Goal: Task Accomplishment & Management: Use online tool/utility

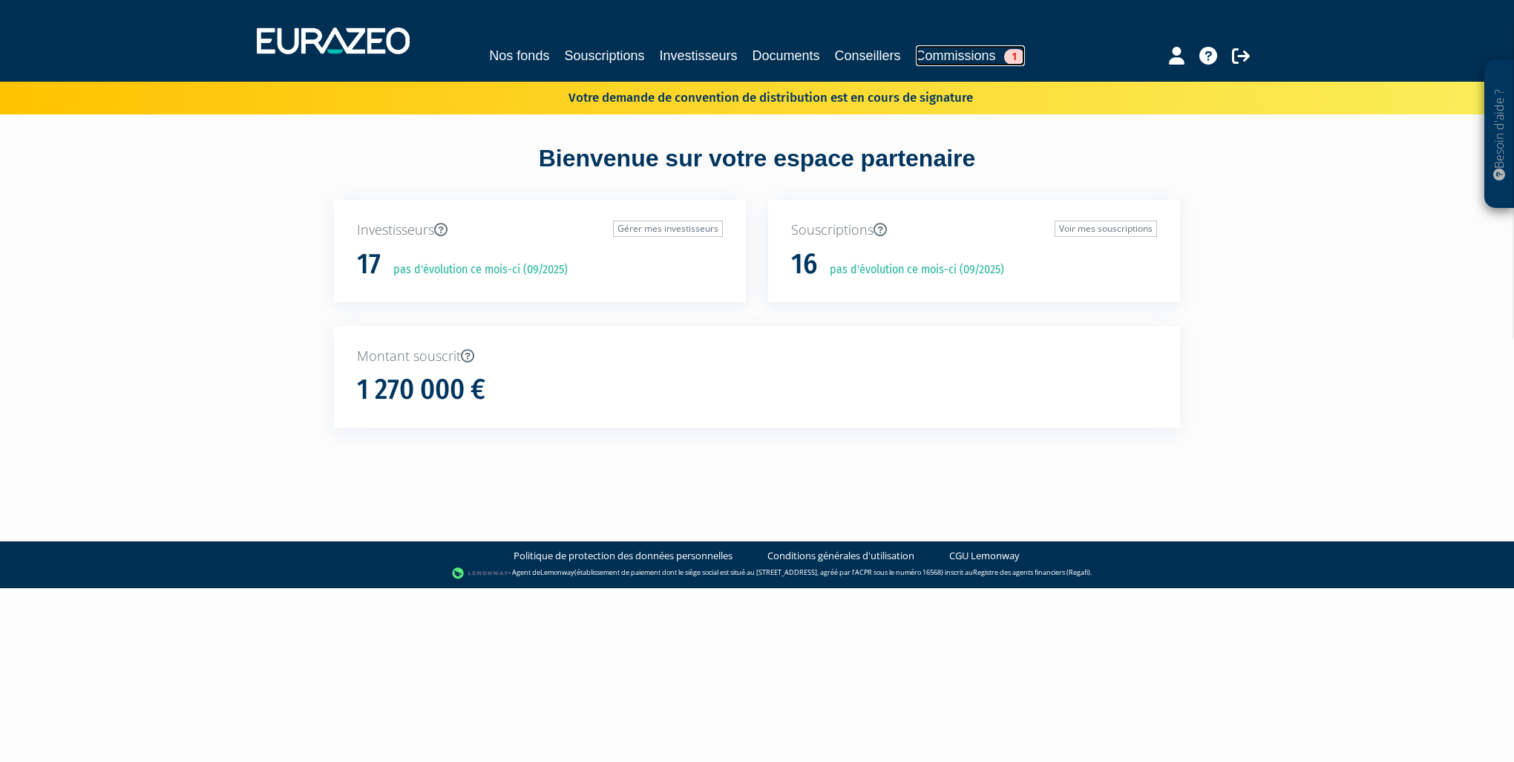
click at [980, 51] on link "Commissions 1" at bounding box center [970, 55] width 109 height 21
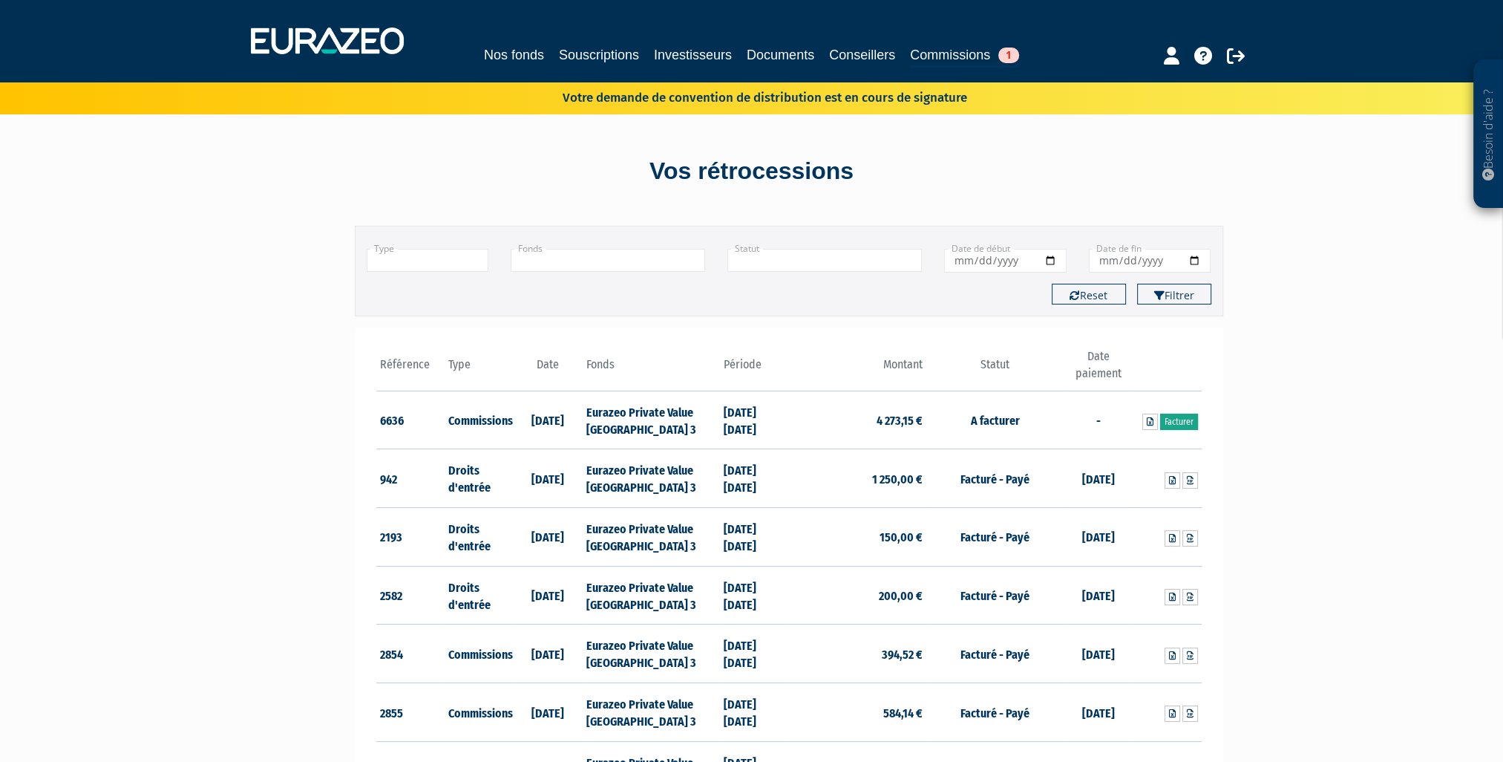
click at [1182, 422] on link "Facturer" at bounding box center [1179, 421] width 38 height 16
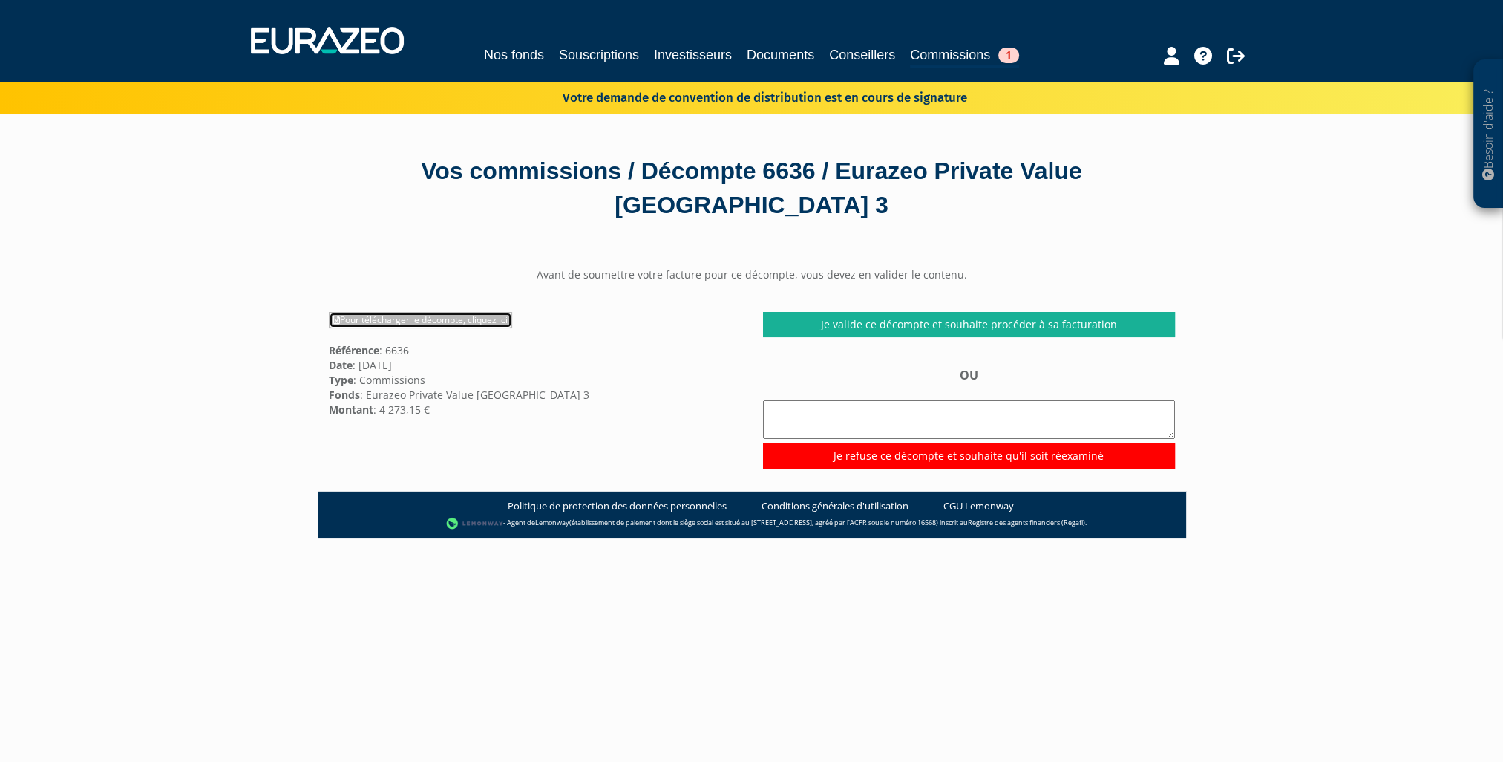
click at [376, 316] on link "Pour télécharger le décompte, cliquez ici" at bounding box center [420, 320] width 183 height 16
click at [1277, 284] on div "Besoin d'aide ? × J'ai besoin d'aide Si vous avez une question à propos du fonc…" at bounding box center [751, 503] width 1503 height 1007
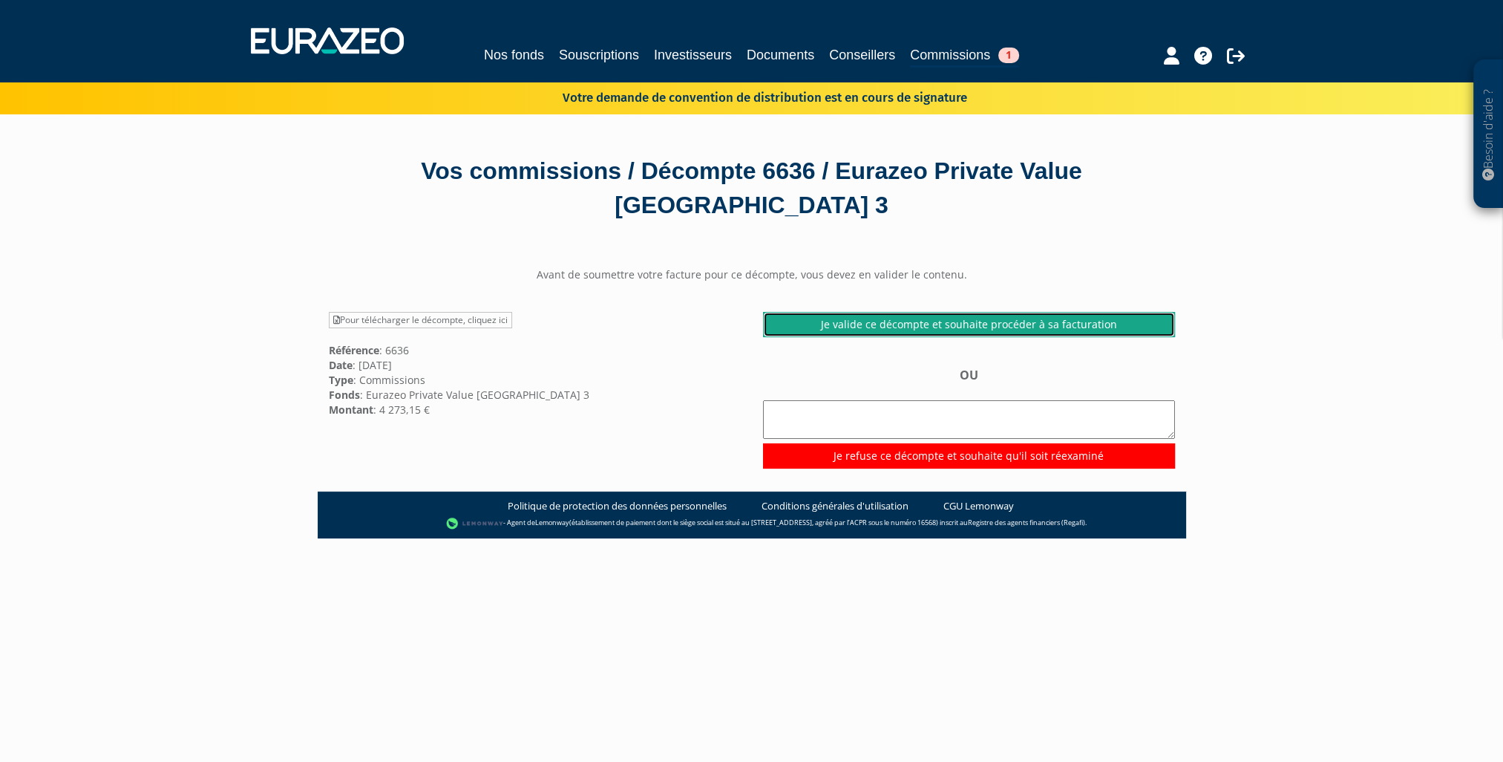
click at [989, 320] on link "Je valide ce décompte et souhaite procéder à sa facturation" at bounding box center [969, 324] width 412 height 25
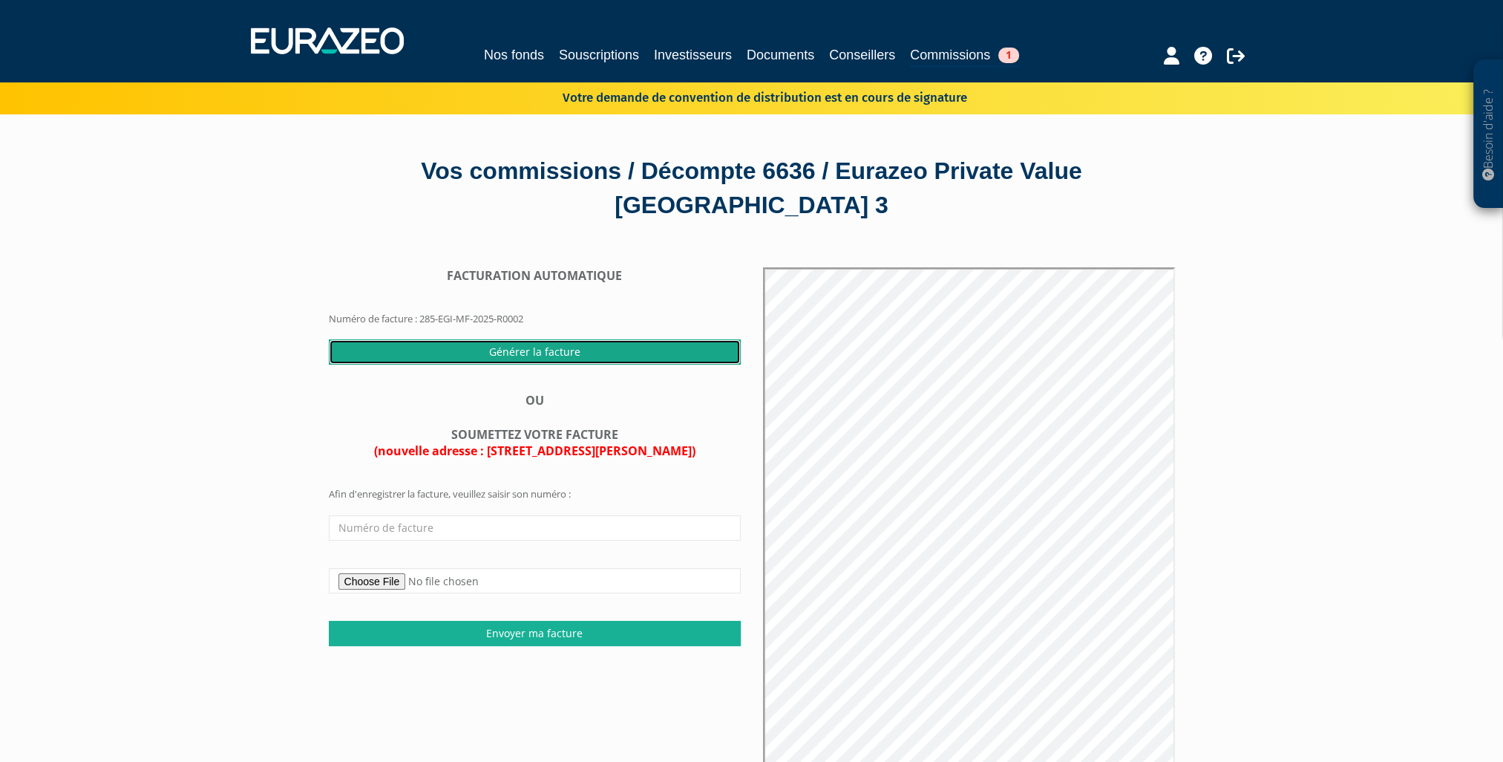
drag, startPoint x: 517, startPoint y: 348, endPoint x: 818, endPoint y: 66, distance: 412.8
click at [517, 349] on input "Générer la facture" at bounding box center [535, 351] width 412 height 25
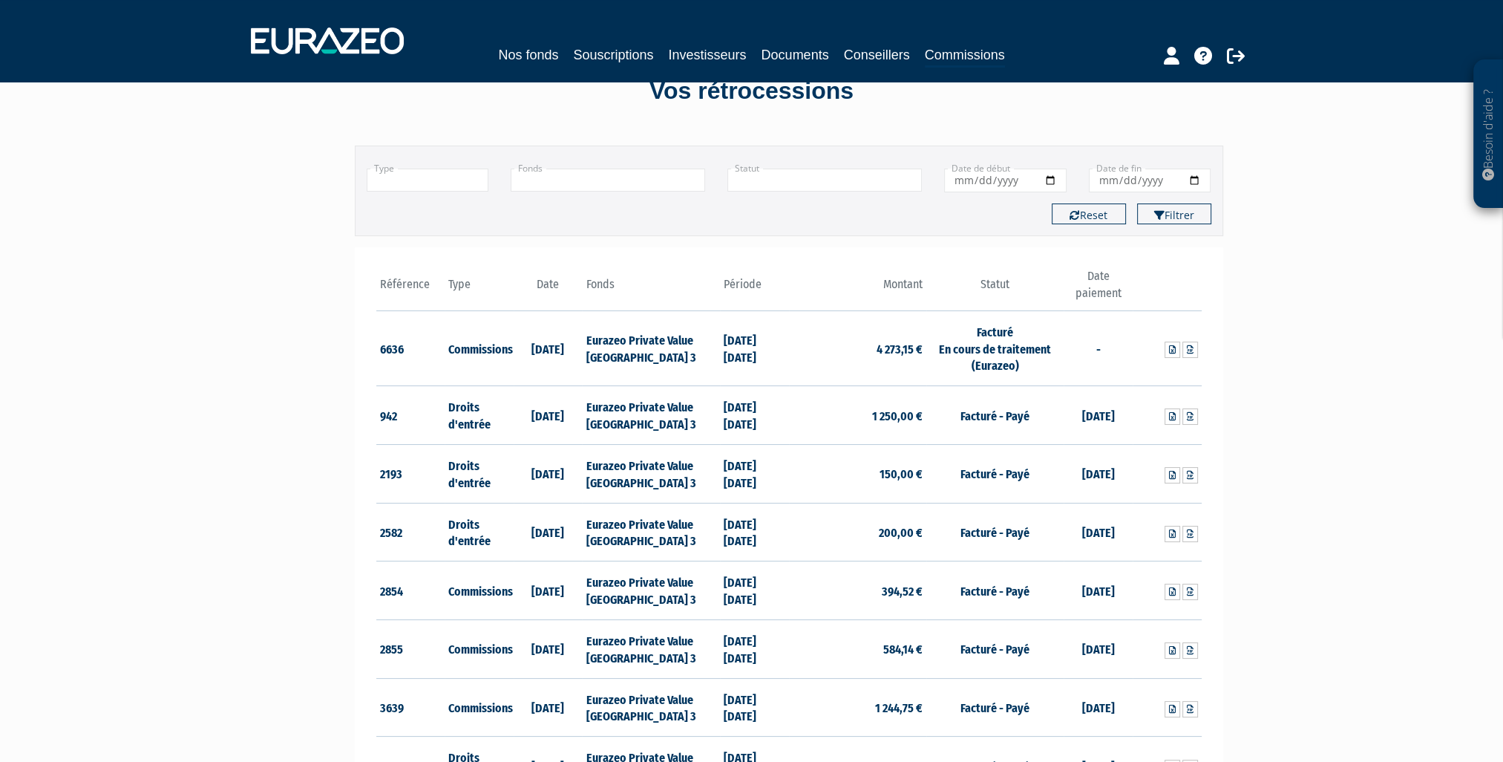
scroll to position [74, 0]
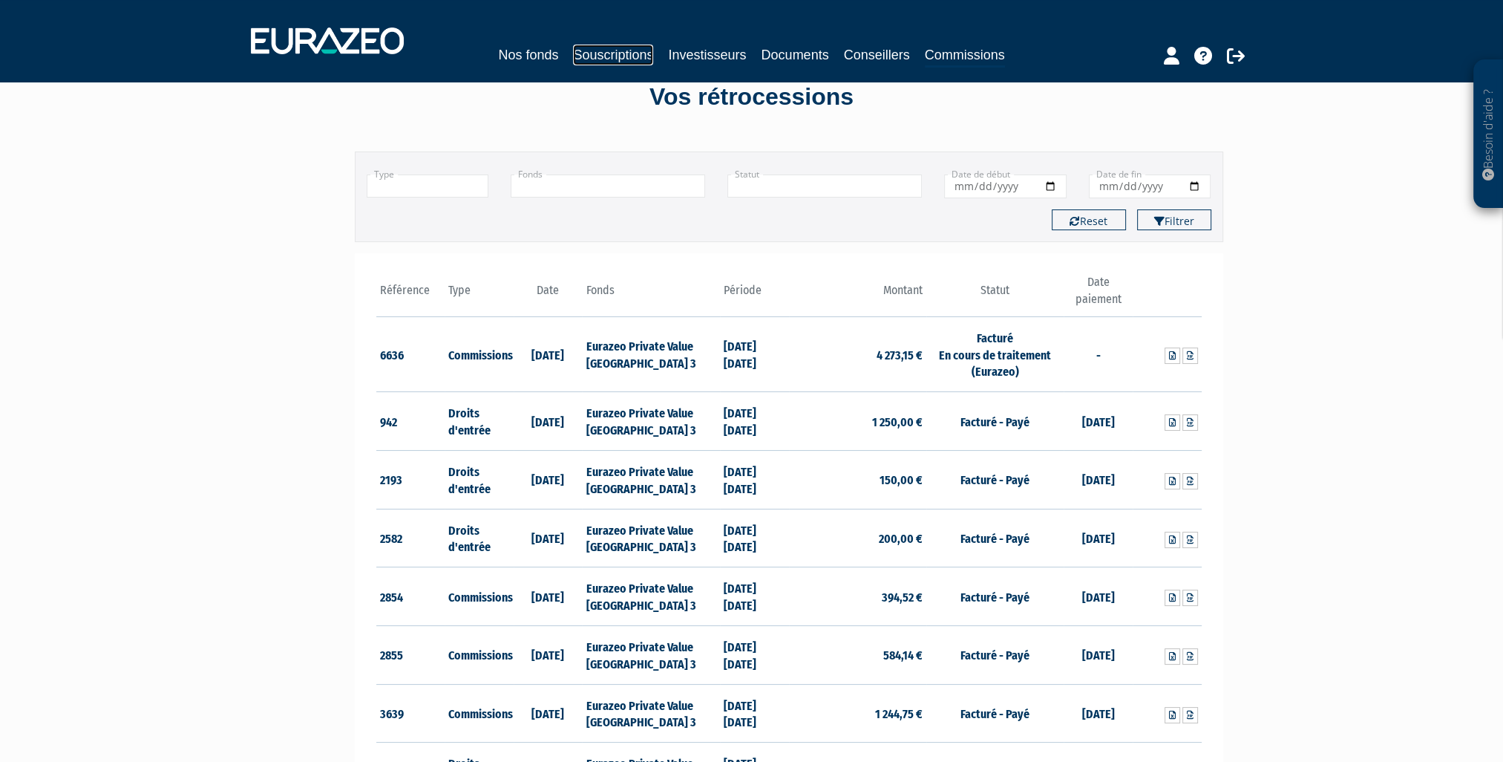
click at [604, 49] on link "Souscriptions" at bounding box center [613, 55] width 80 height 21
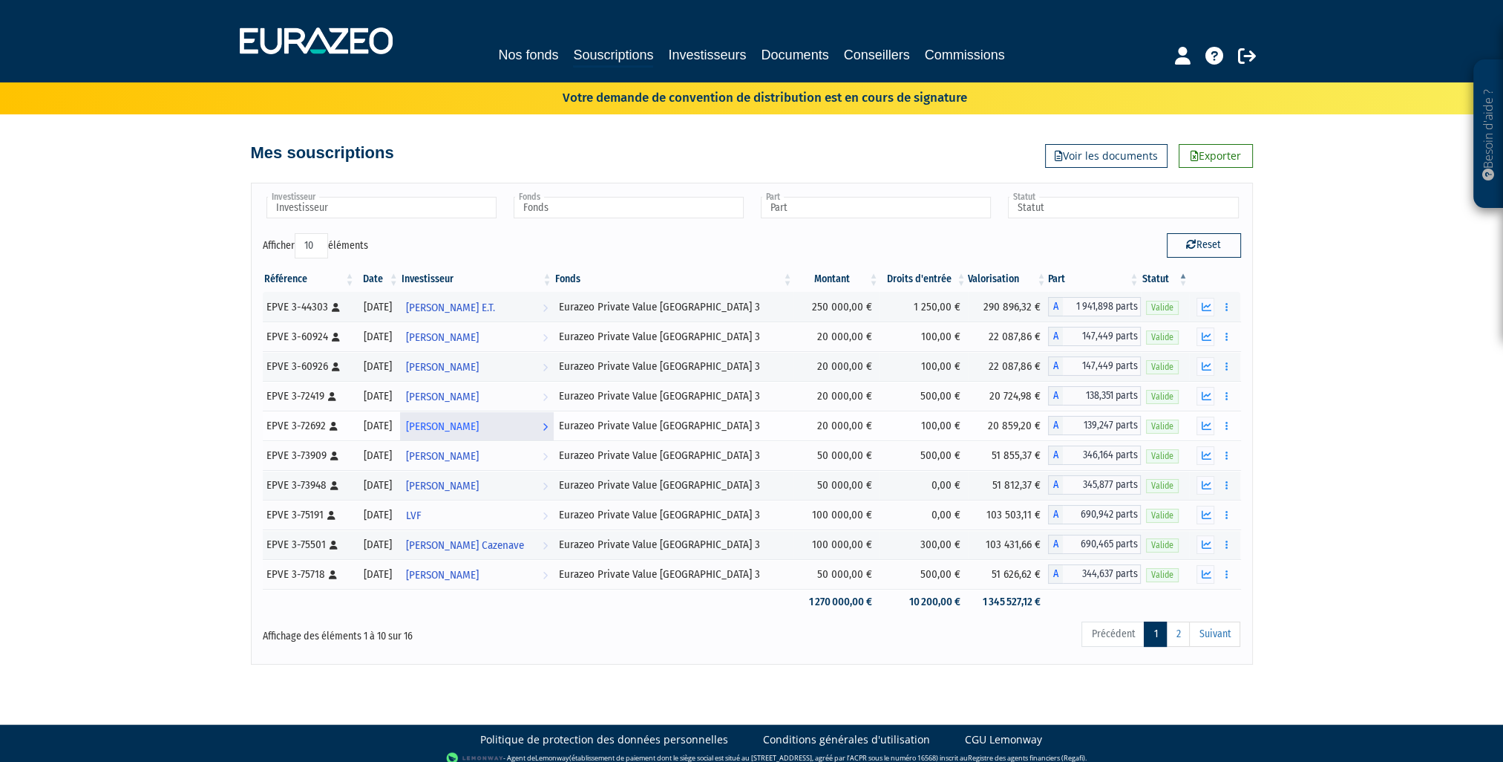
scroll to position [9, 0]
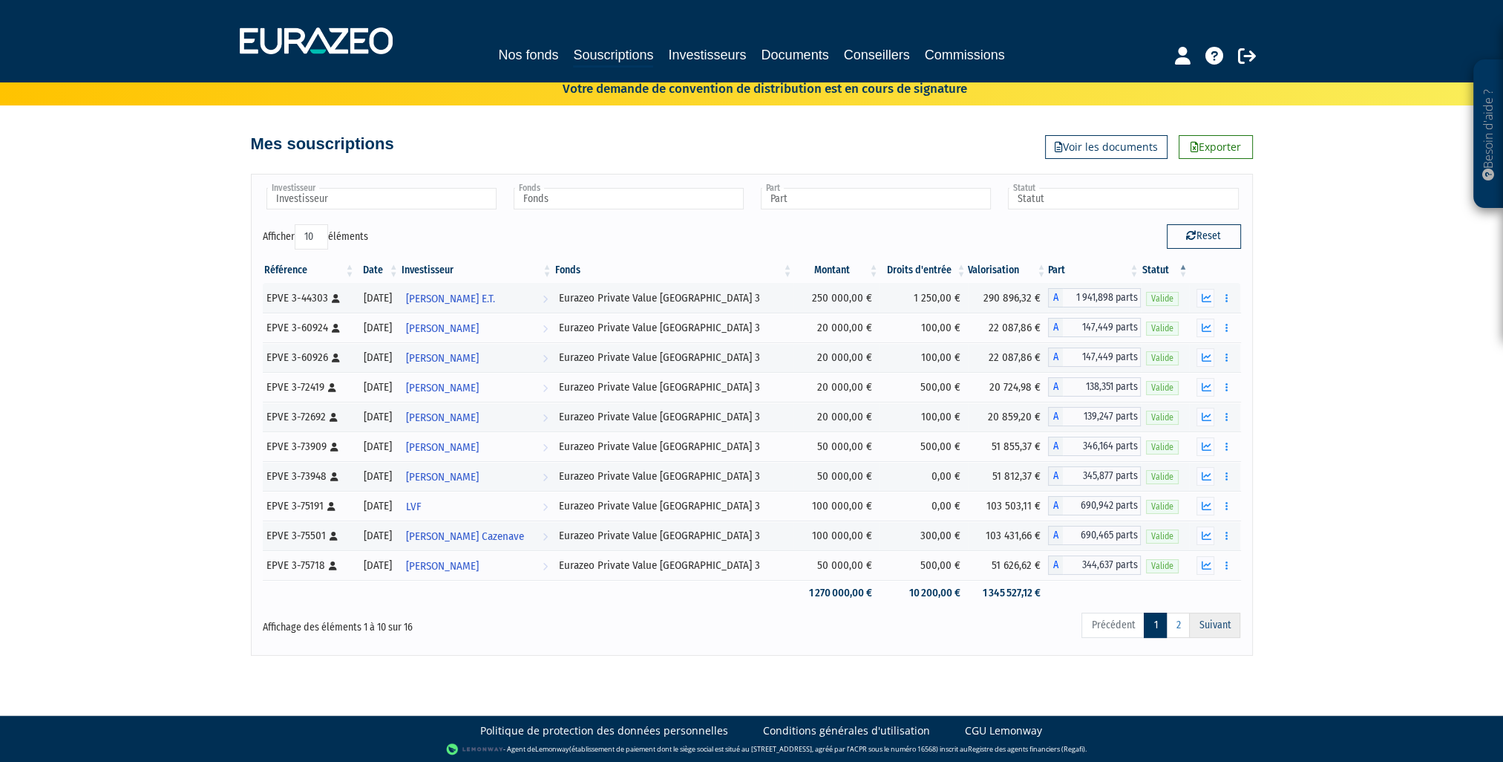
click at [1228, 626] on link "Suivant" at bounding box center [1214, 624] width 51 height 25
click at [1179, 625] on link "2" at bounding box center [1178, 624] width 24 height 25
click at [1177, 621] on link "2" at bounding box center [1178, 624] width 24 height 25
click at [1224, 624] on link "Suivant" at bounding box center [1214, 624] width 51 height 25
click at [1223, 617] on link "Suivant" at bounding box center [1214, 624] width 51 height 25
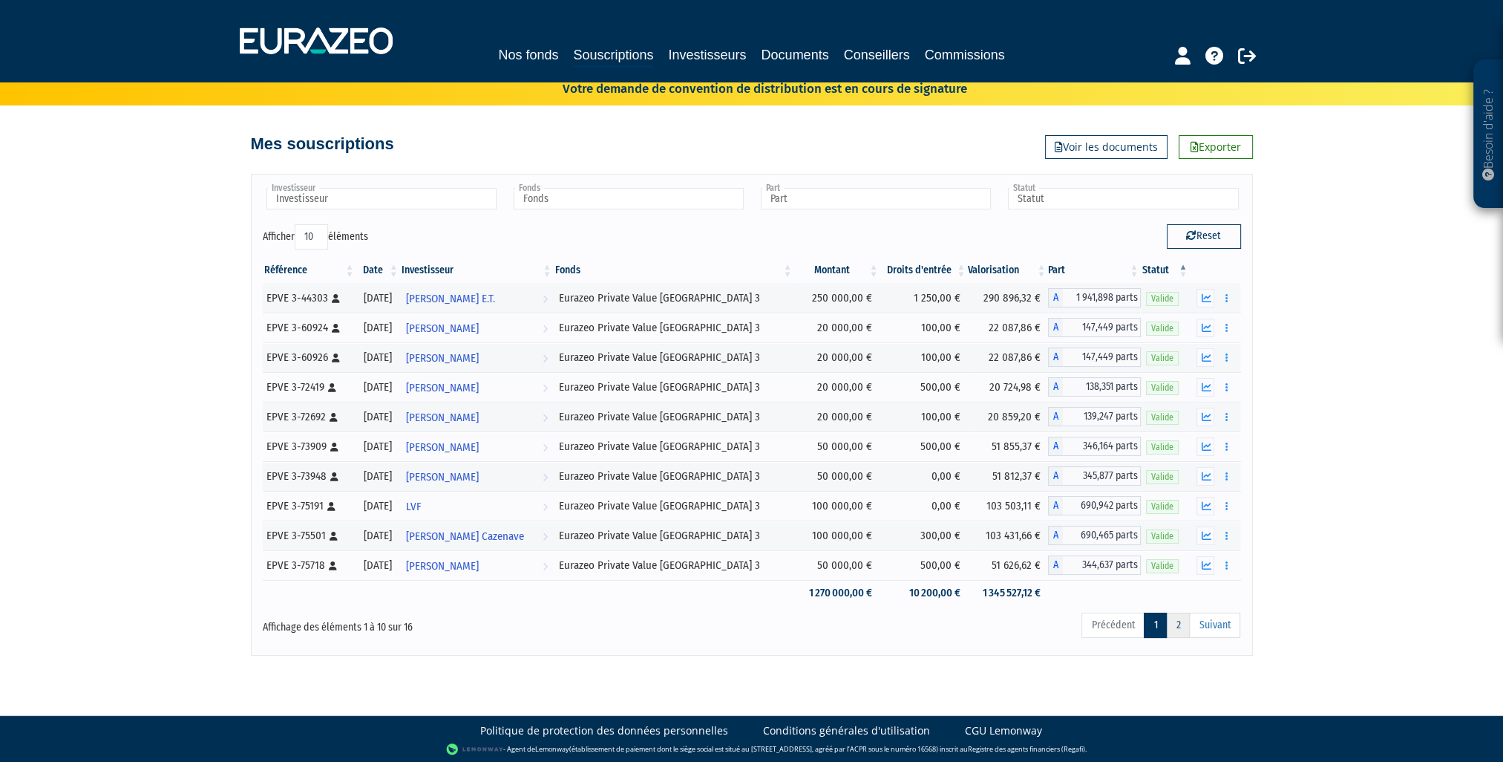
click at [1182, 624] on link "2" at bounding box center [1178, 624] width 24 height 25
click at [1181, 624] on link "2" at bounding box center [1178, 624] width 24 height 25
